Goal: Information Seeking & Learning: Learn about a topic

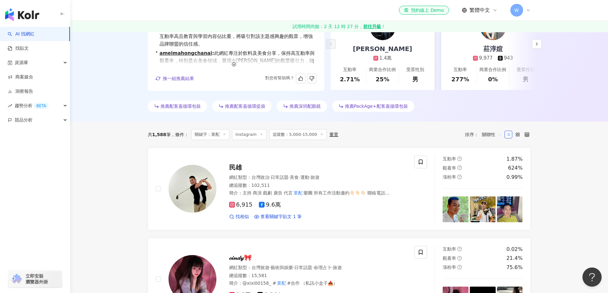
scroll to position [160, 0]
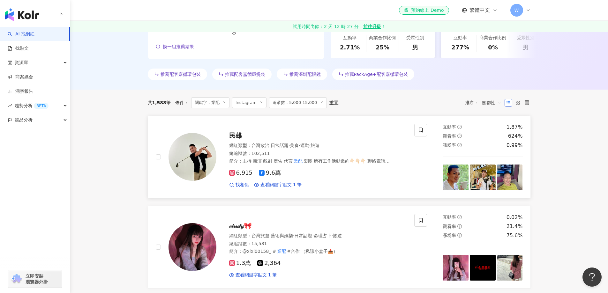
click at [347, 175] on div "6,915 9.6萬" at bounding box center [318, 173] width 178 height 7
click at [488, 102] on span "關聯性" at bounding box center [491, 103] width 19 height 10
drag, startPoint x: 498, startPoint y: 129, endPoint x: 563, endPoint y: 128, distance: 65.2
click at [503, 129] on div "追蹤數" at bounding box center [492, 126] width 24 height 11
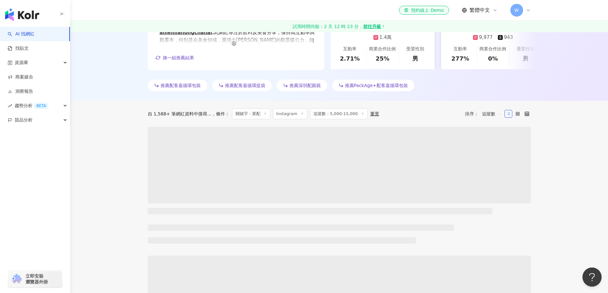
scroll to position [160, 0]
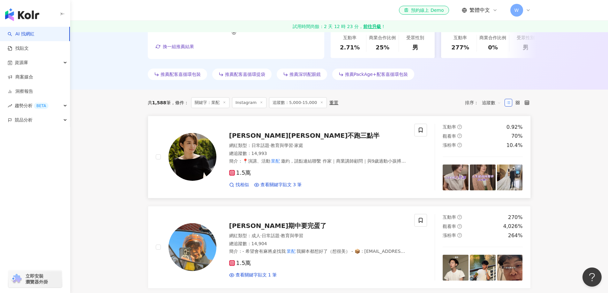
drag, startPoint x: 302, startPoint y: 137, endPoint x: 328, endPoint y: 148, distance: 28.6
click at [302, 137] on span "Selena陳珮甄 大姐不跑三點半" at bounding box center [304, 136] width 151 height 8
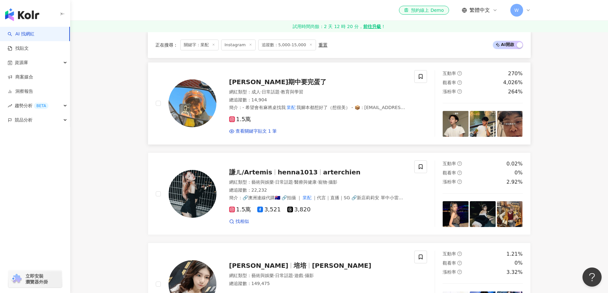
scroll to position [319, 0]
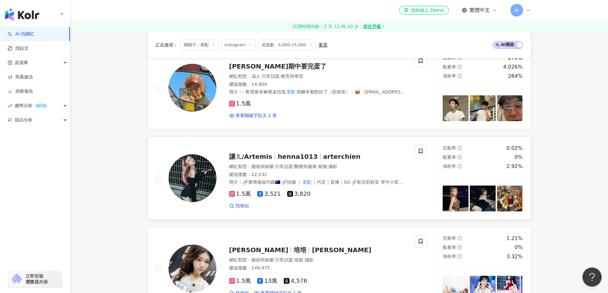
click at [296, 172] on div "總追蹤數 ： 22,232" at bounding box center [318, 175] width 178 height 6
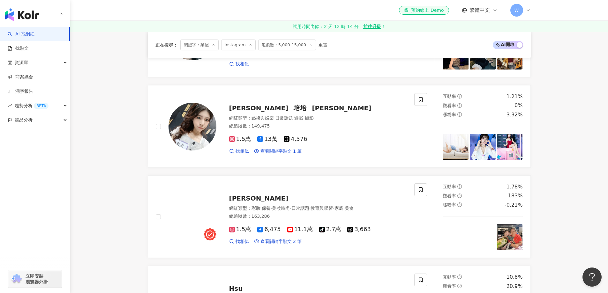
scroll to position [479, 0]
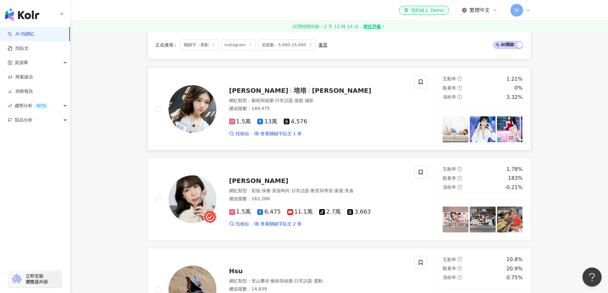
drag, startPoint x: 327, startPoint y: 118, endPoint x: 332, endPoint y: 127, distance: 10.7
click at [327, 118] on div "1.5萬 13萬 4,576 找相似 查看關鍵字貼文 1 筆" at bounding box center [318, 125] width 178 height 24
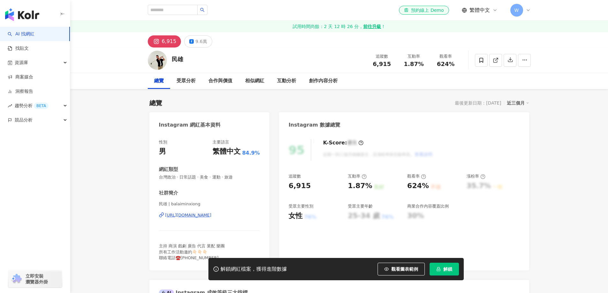
scroll to position [32, 0]
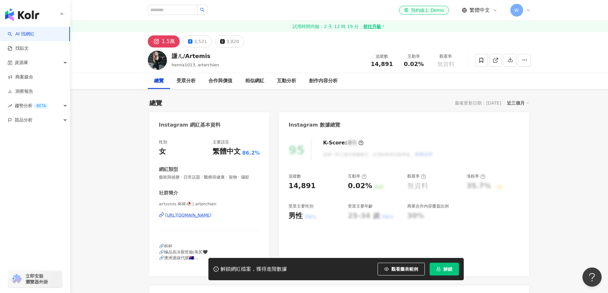
drag, startPoint x: 346, startPoint y: 193, endPoint x: 204, endPoint y: 216, distance: 143.3
click at [204, 216] on div "https://www.instagram.com/arterchien/" at bounding box center [188, 216] width 46 height 6
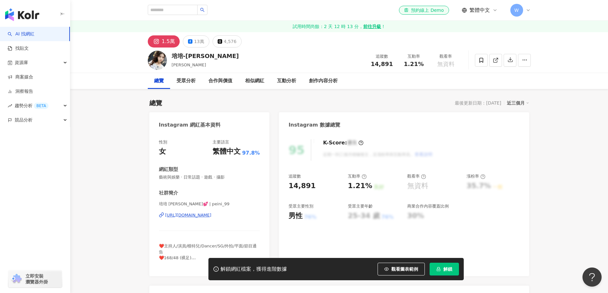
click at [212, 216] on div "[URL][DOMAIN_NAME]" at bounding box center [188, 216] width 46 height 6
